Goal: Task Accomplishment & Management: Complete application form

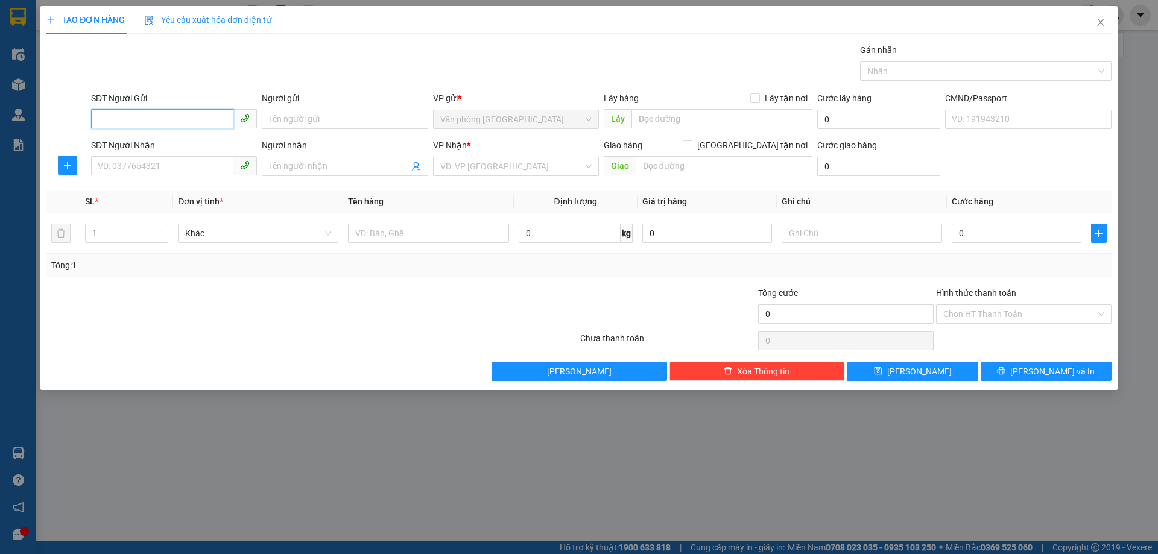
click at [166, 115] on input "SĐT Người Gửi" at bounding box center [162, 118] width 142 height 19
type input "0373191689"
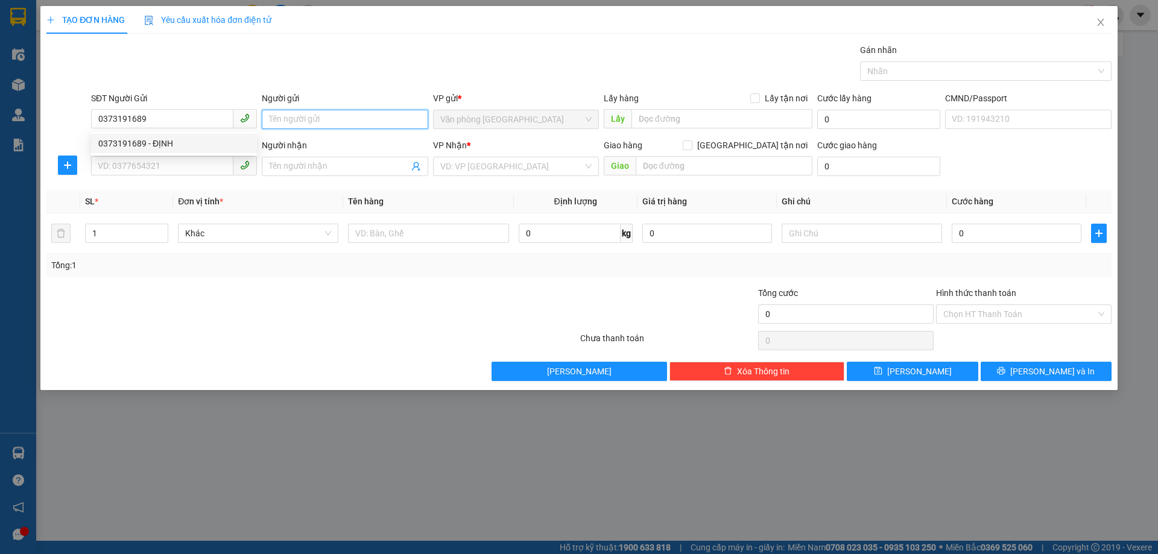
click at [297, 120] on input "Người gửi" at bounding box center [345, 119] width 166 height 19
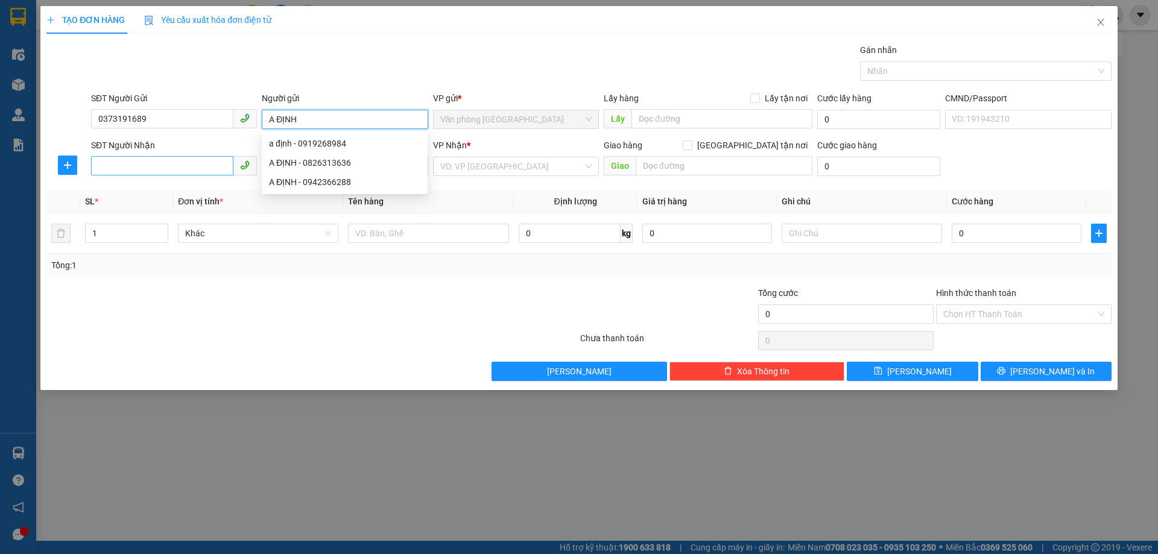
type input "A ĐỊNH"
click at [157, 163] on input "SĐT Người Nhận" at bounding box center [162, 165] width 142 height 19
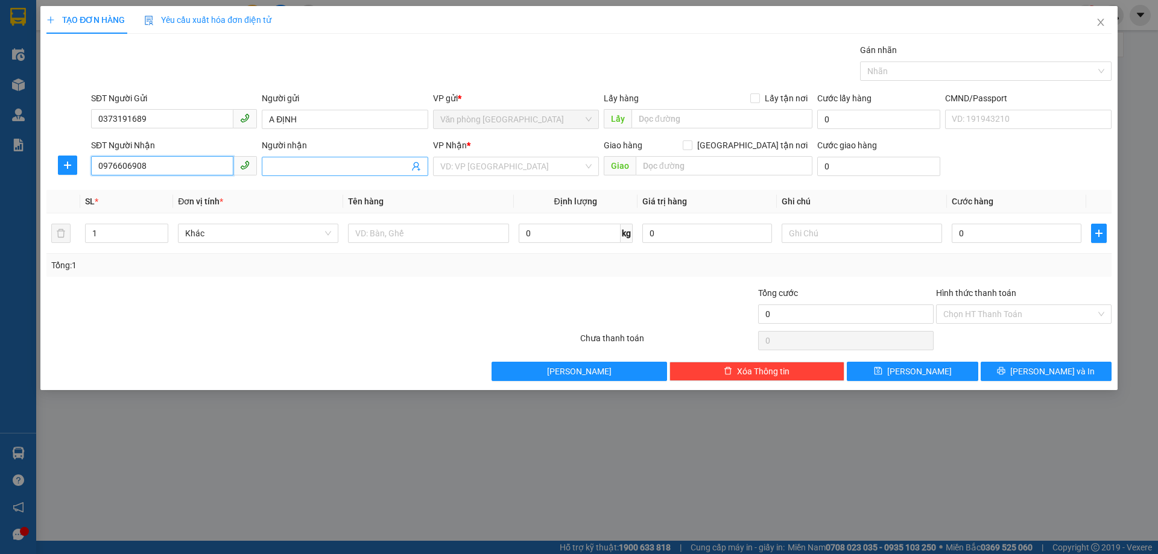
type input "0976606908"
click at [351, 163] on input "Người nhận" at bounding box center [338, 166] width 139 height 13
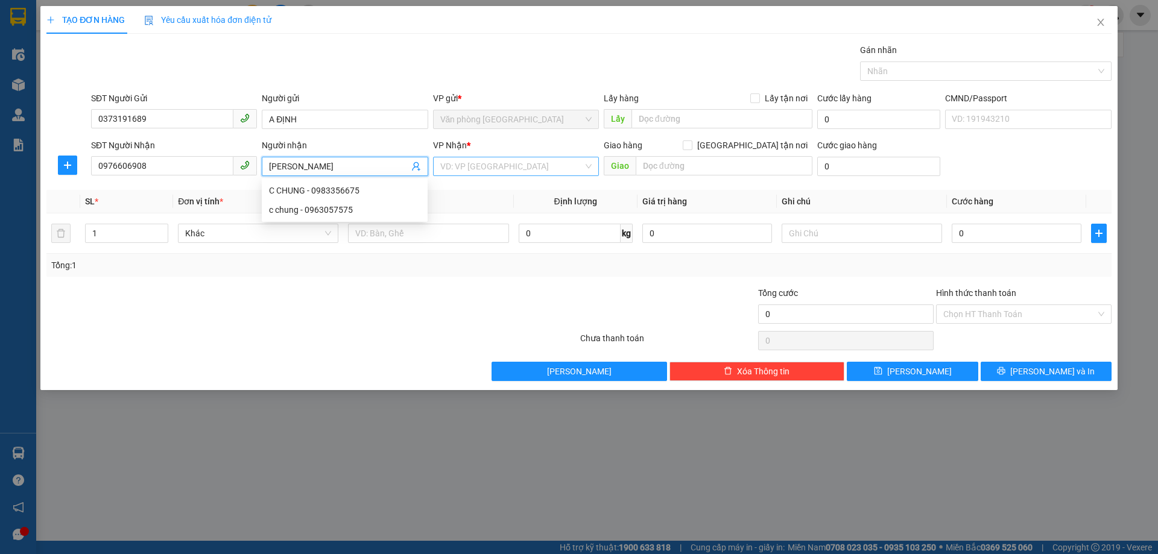
type input "[PERSON_NAME]"
click at [500, 163] on input "search" at bounding box center [511, 166] width 143 height 18
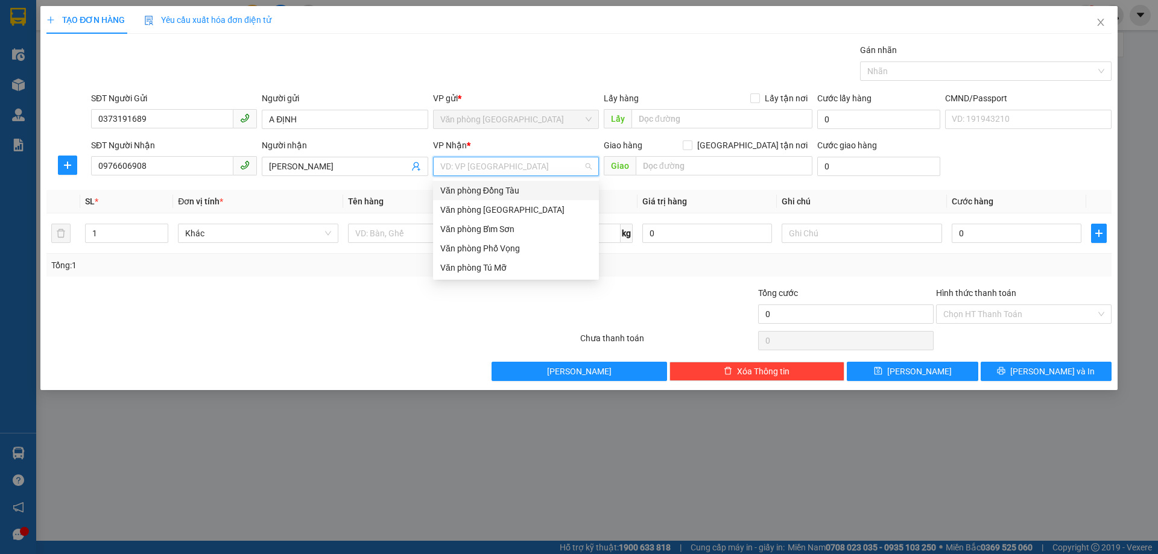
click at [504, 196] on div "Văn phòng Đồng Tàu" at bounding box center [515, 190] width 151 height 13
